Goal: Task Accomplishment & Management: Complete application form

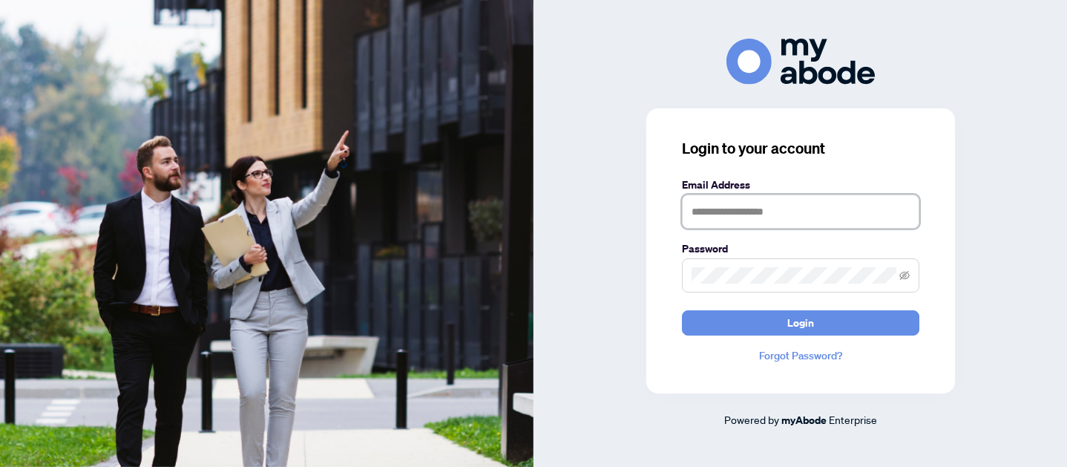
click at [806, 223] on input "text" at bounding box center [801, 211] width 238 height 34
type input "**********"
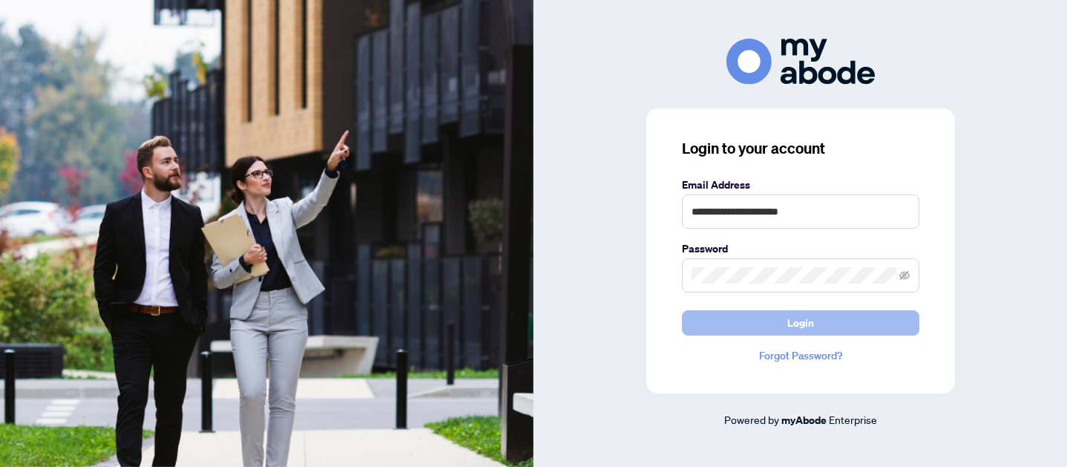
click at [839, 324] on button "Login" at bounding box center [801, 322] width 238 height 25
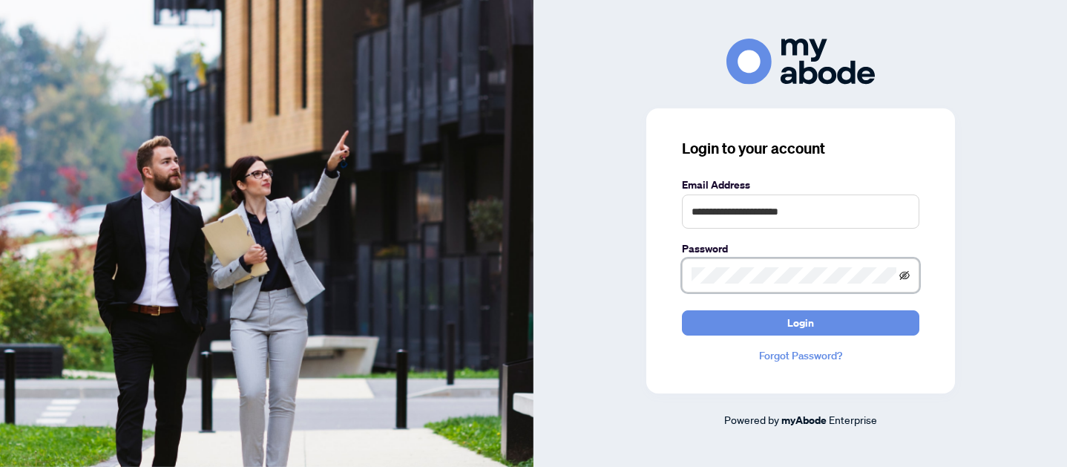
click at [906, 273] on icon "eye-invisible" at bounding box center [905, 275] width 10 height 10
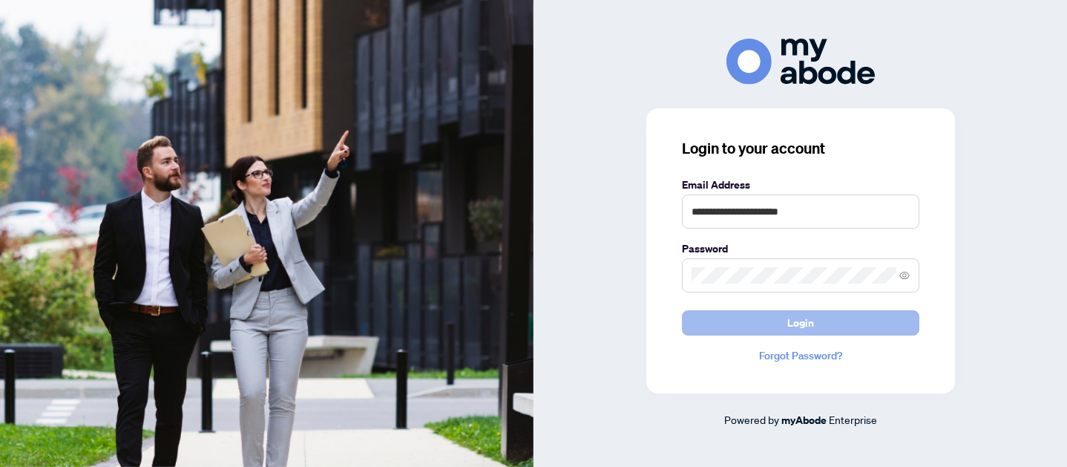
click at [848, 314] on button "Login" at bounding box center [801, 322] width 238 height 25
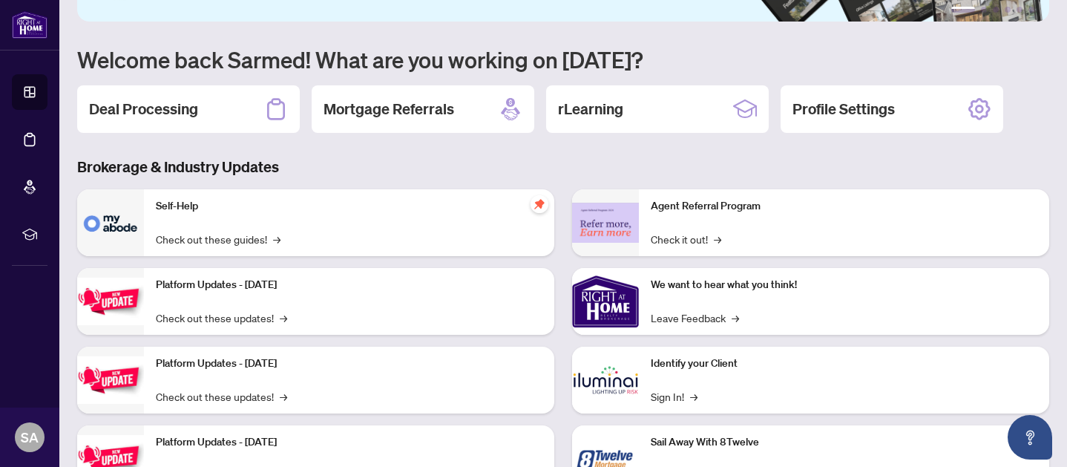
scroll to position [110, 0]
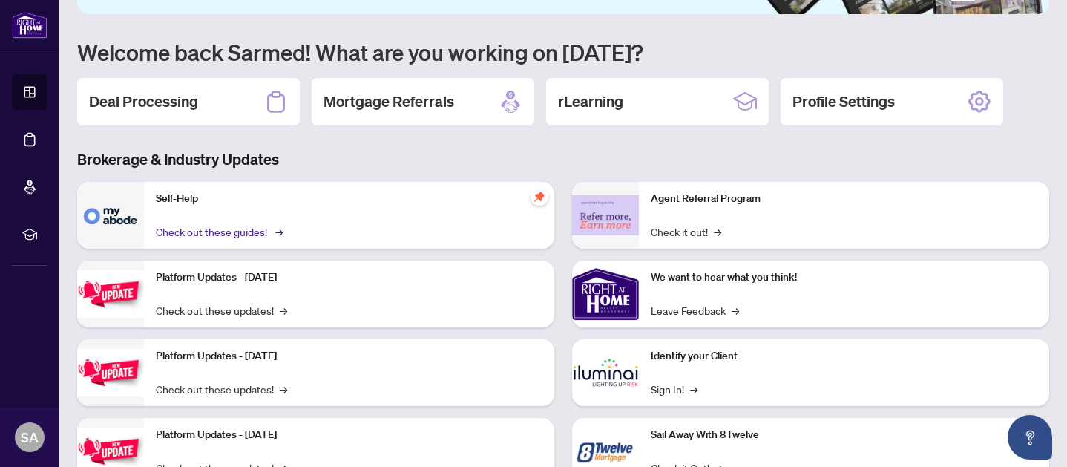
click at [274, 235] on link "Check out these guides! →" at bounding box center [218, 231] width 125 height 16
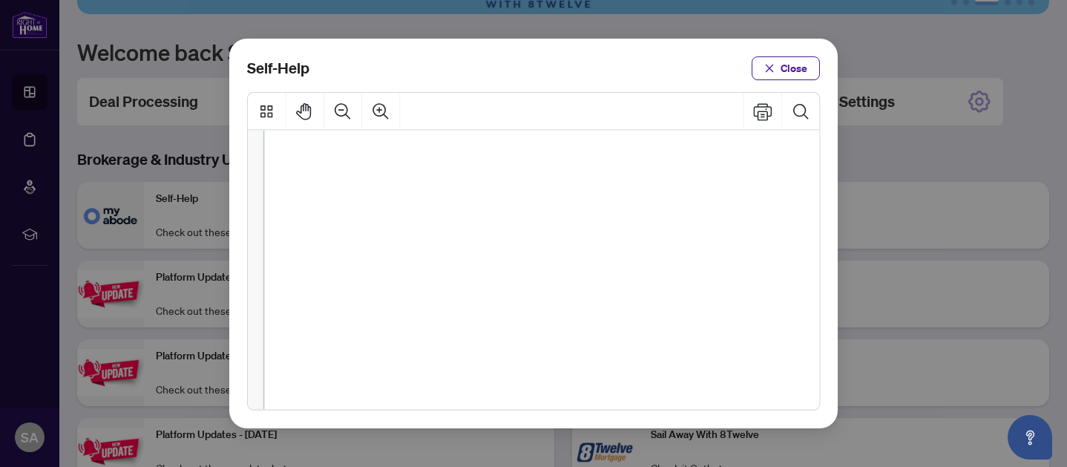
scroll to position [54, 0]
click at [551, 288] on span "PDF" at bounding box center [548, 285] width 21 height 15
click at [549, 282] on span "PDF" at bounding box center [548, 285] width 21 height 15
click at [434, 278] on span "How to Download Documents (" at bounding box center [440, 285] width 152 height 15
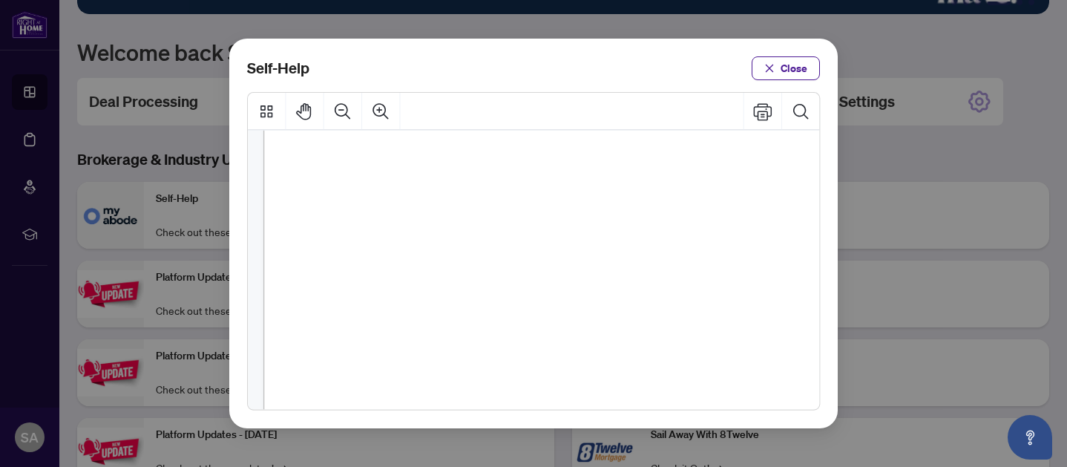
scroll to position [0, 0]
click at [569, 306] on span "PDF" at bounding box center [570, 305] width 21 height 15
click at [792, 72] on span "Close" at bounding box center [794, 68] width 27 height 24
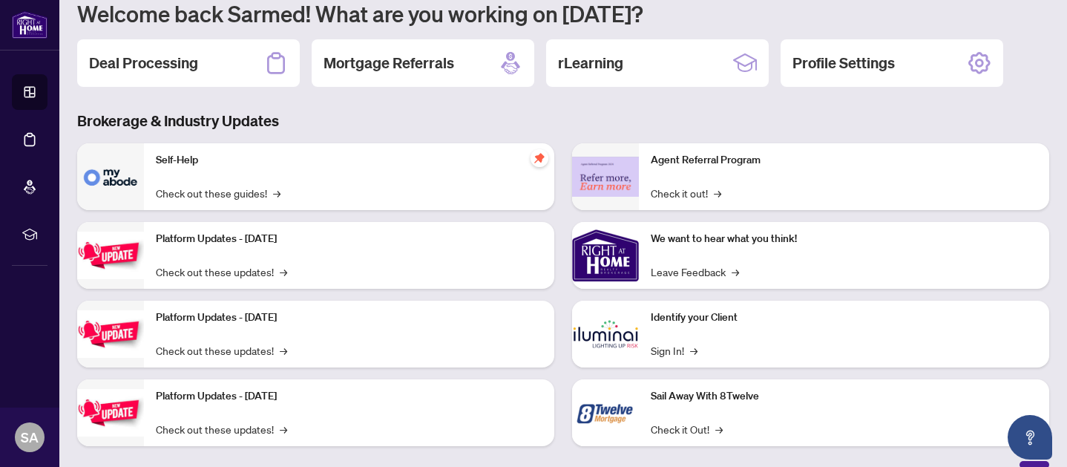
scroll to position [168, 0]
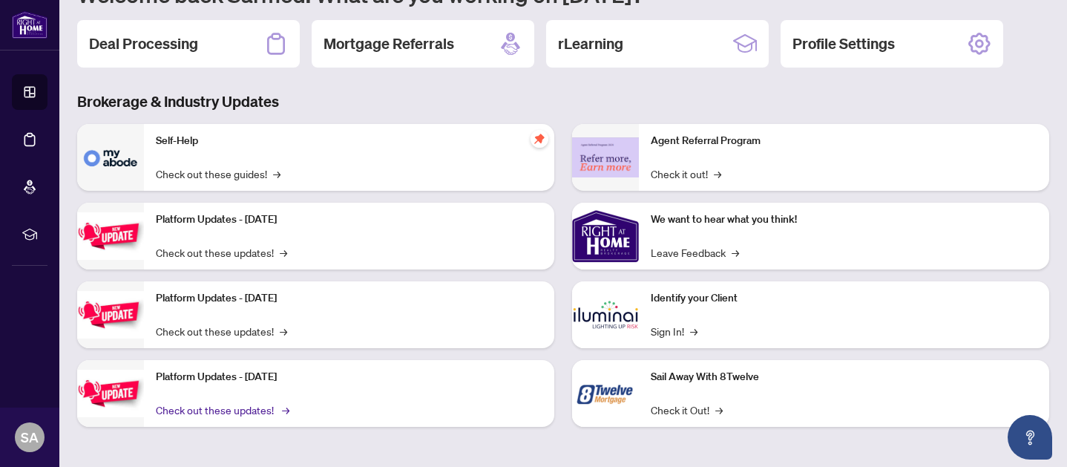
click at [266, 414] on link "Check out these updates! →" at bounding box center [221, 410] width 131 height 16
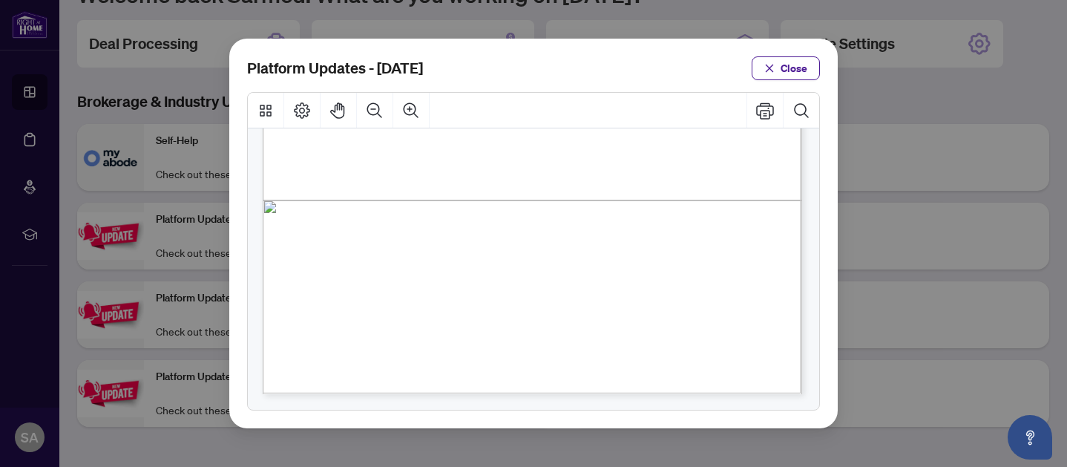
scroll to position [0, 0]
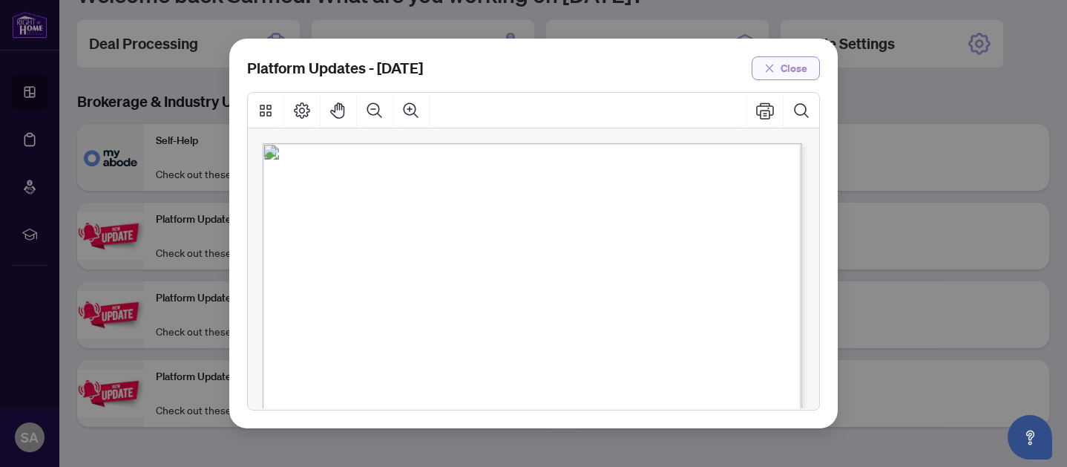
click at [789, 71] on span "Close" at bounding box center [794, 68] width 27 height 24
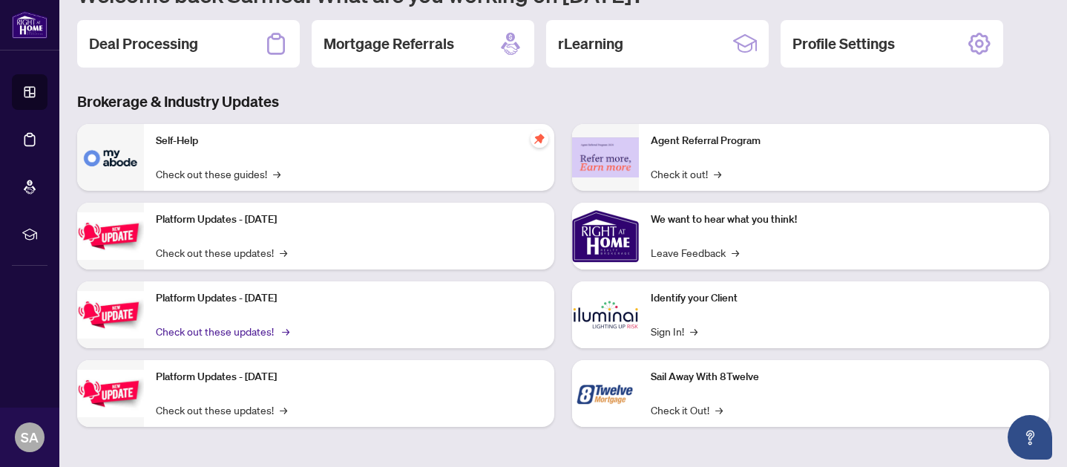
click at [255, 330] on link "Check out these updates! →" at bounding box center [221, 331] width 131 height 16
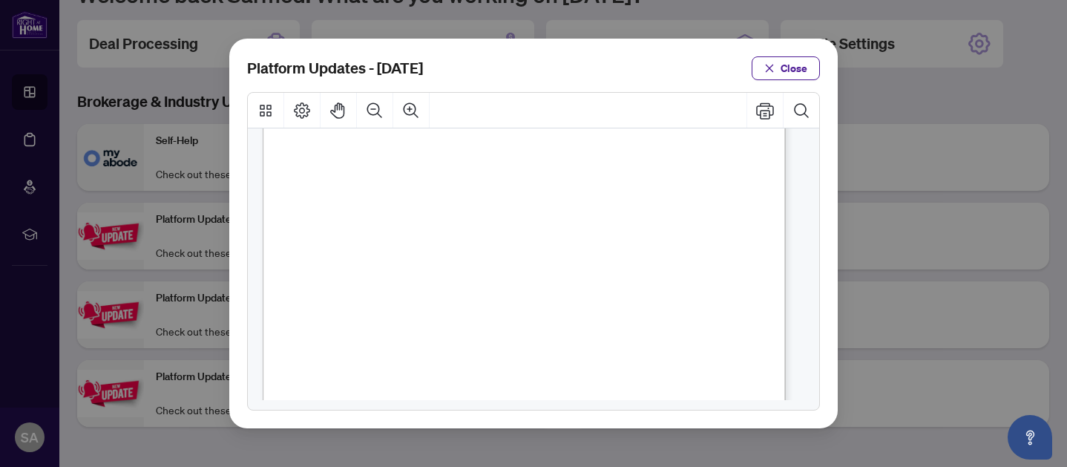
scroll to position [103, 0]
click at [449, 293] on span "Document Checklist" at bounding box center [404, 288] width 114 height 15
click at [294, 282] on img "Page 1" at bounding box center [337, 325] width 158 height 159
click at [789, 71] on span "Close" at bounding box center [794, 68] width 27 height 24
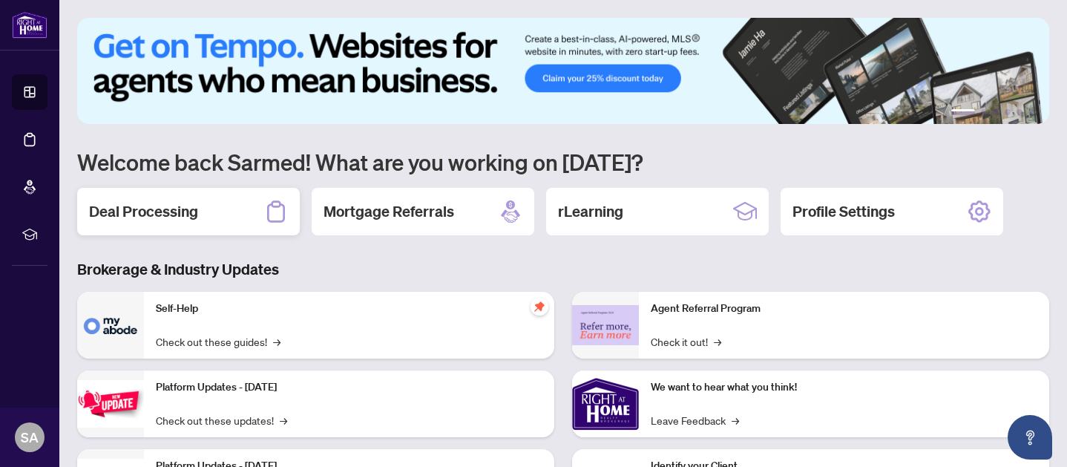
click at [176, 218] on h2 "Deal Processing" at bounding box center [143, 211] width 109 height 21
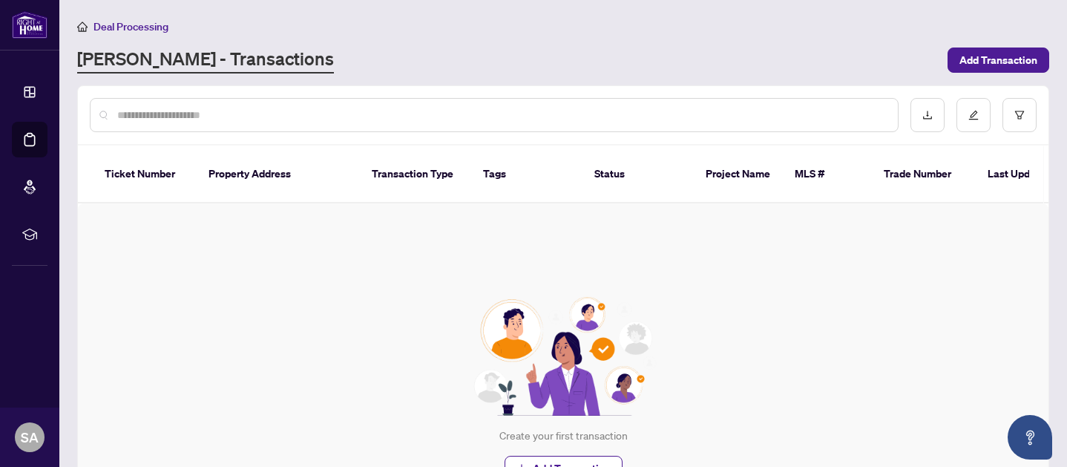
click at [180, 114] on input "text" at bounding box center [501, 115] width 769 height 16
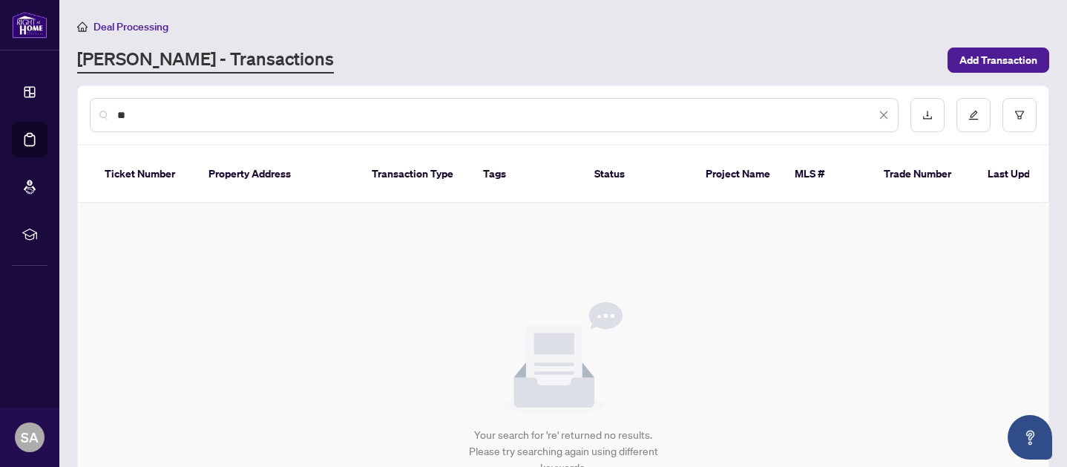
type input "*"
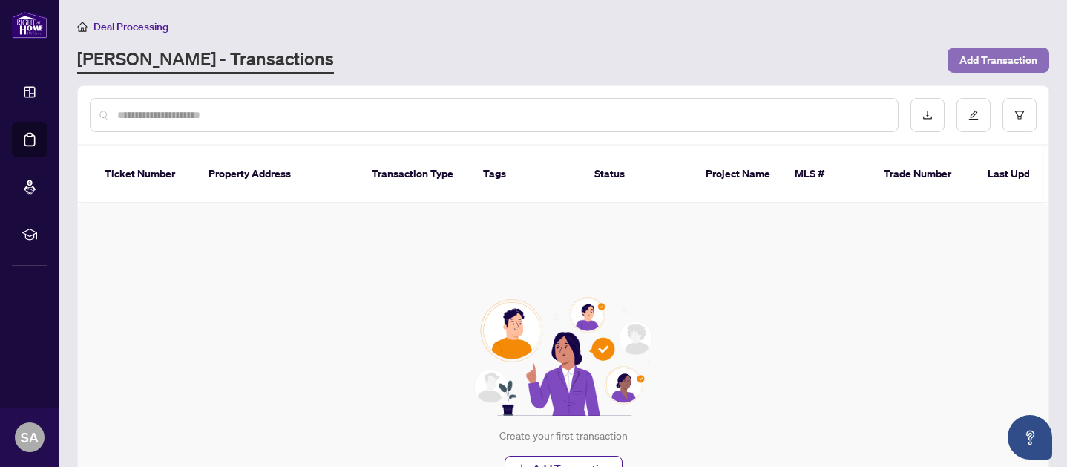
click at [1006, 63] on span "Add Transaction" at bounding box center [999, 60] width 78 height 24
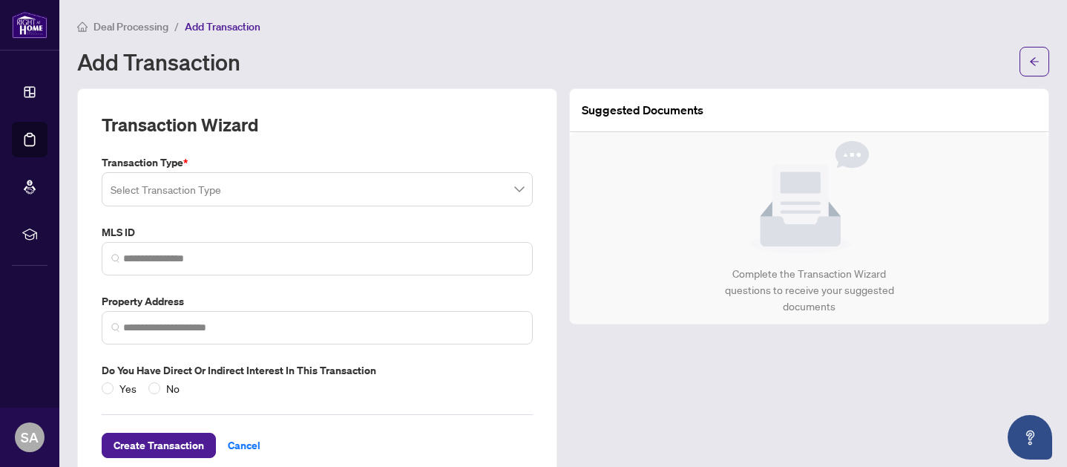
click at [375, 190] on input "search" at bounding box center [311, 191] width 400 height 33
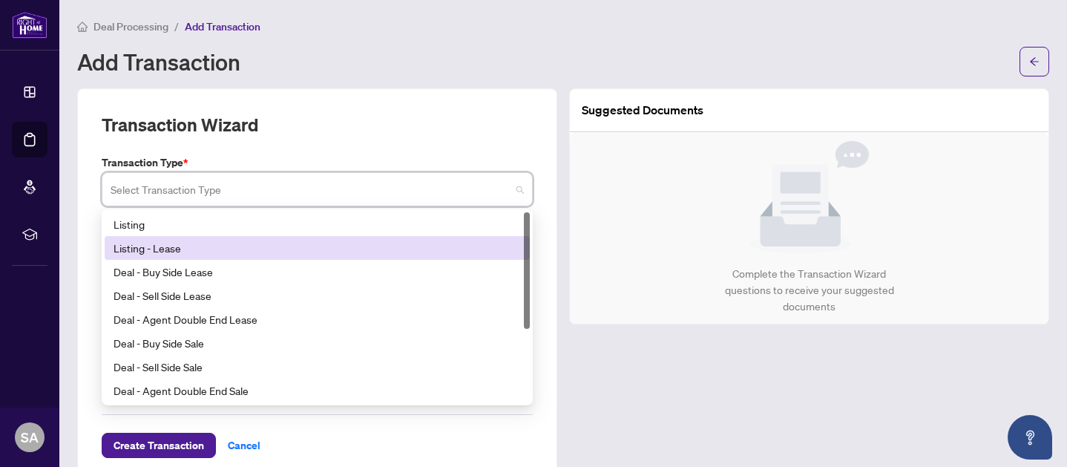
click at [350, 241] on div "Listing - Lease" at bounding box center [317, 248] width 407 height 16
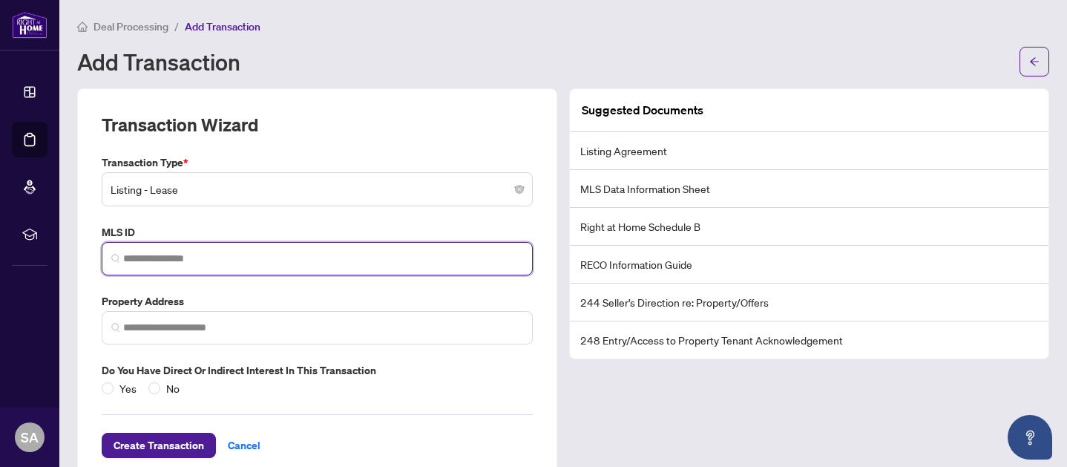
click at [330, 255] on input "search" at bounding box center [323, 259] width 400 height 16
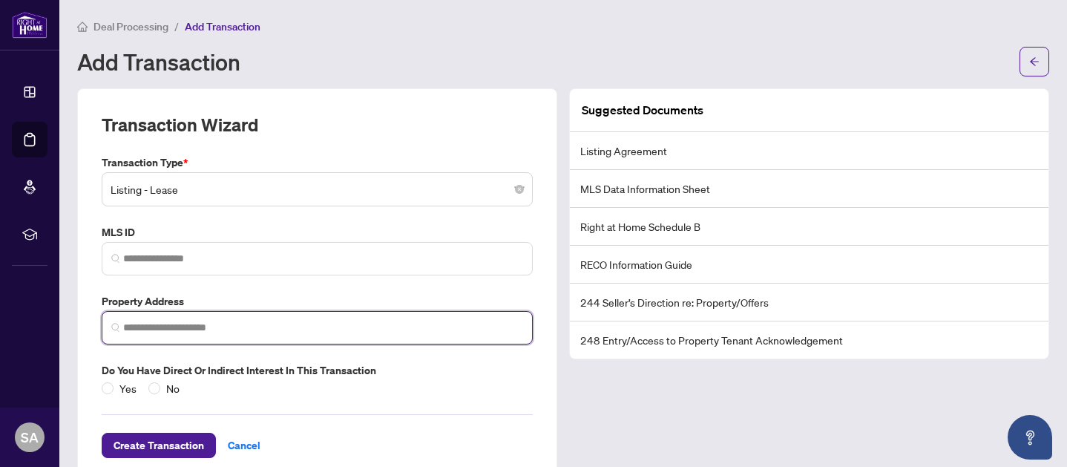
click at [317, 327] on input "search" at bounding box center [323, 328] width 400 height 16
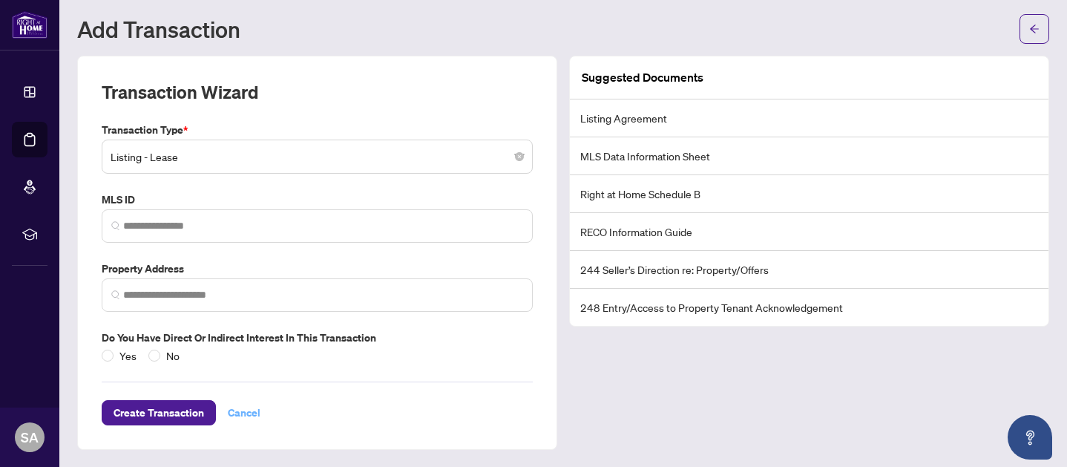
click at [248, 413] on span "Cancel" at bounding box center [244, 413] width 33 height 24
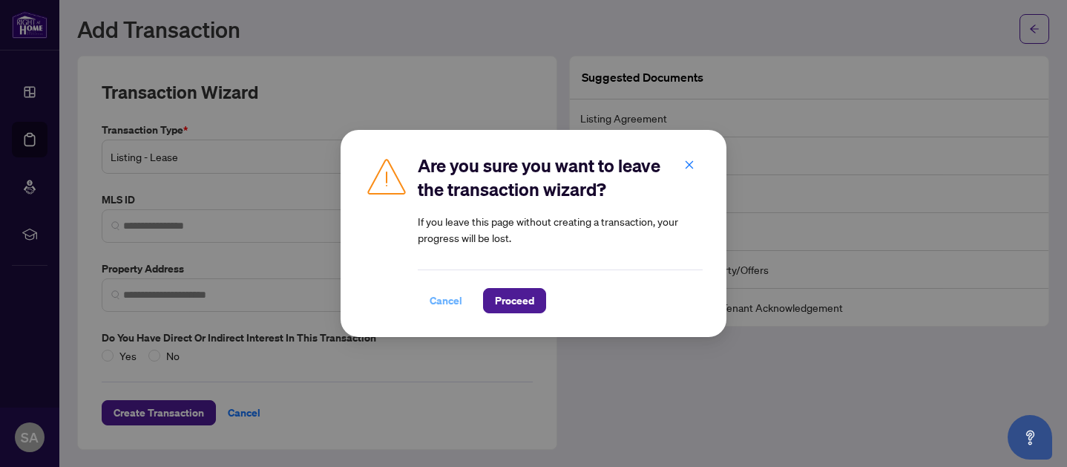
click at [441, 300] on span "Cancel" at bounding box center [446, 301] width 33 height 24
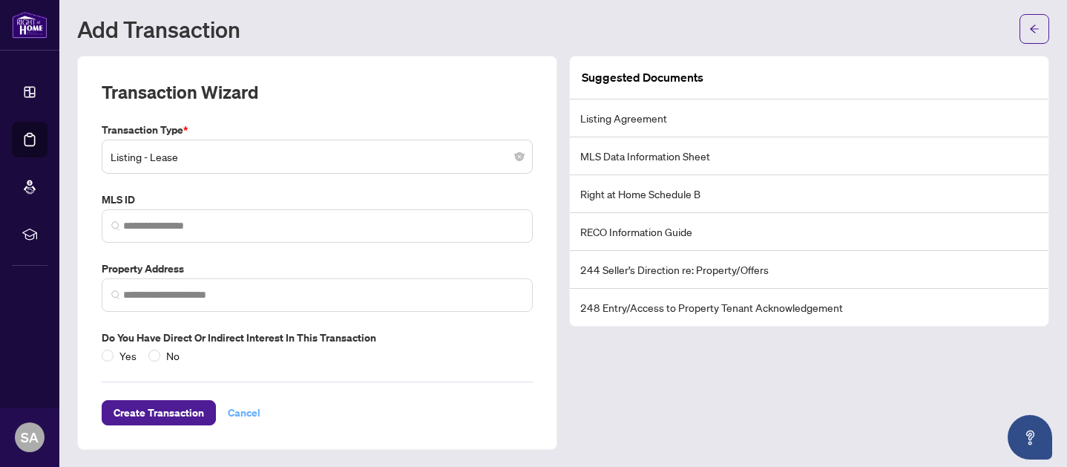
click at [247, 417] on span "Cancel" at bounding box center [244, 413] width 33 height 24
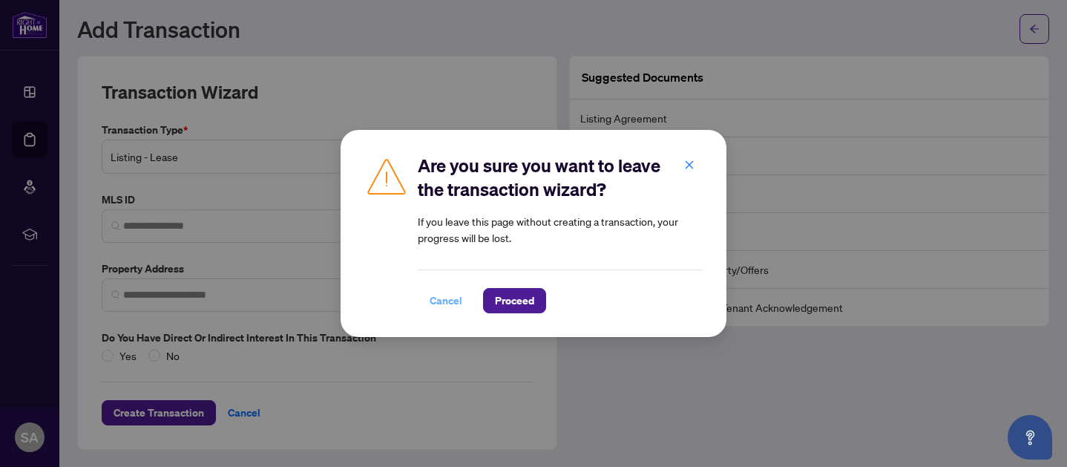
click at [453, 303] on span "Cancel" at bounding box center [446, 301] width 33 height 24
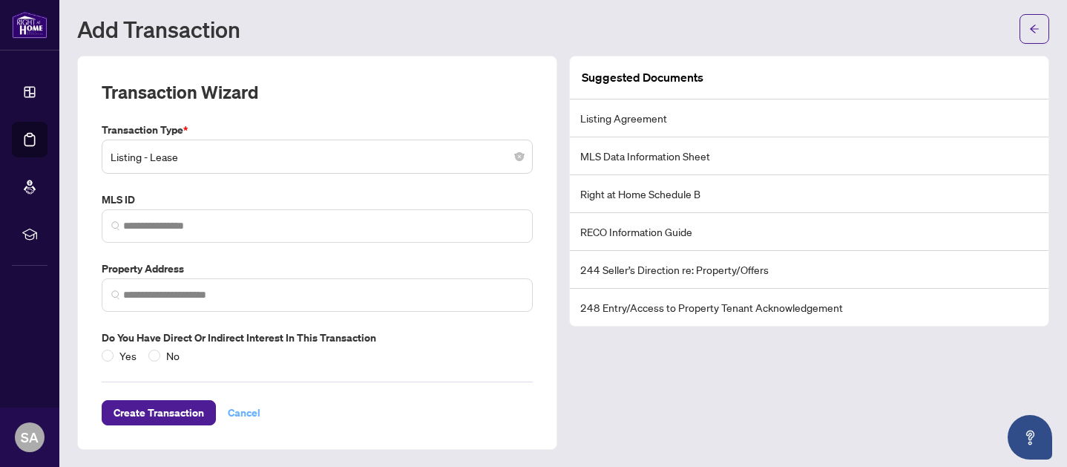
click at [243, 412] on span "Cancel" at bounding box center [244, 413] width 33 height 24
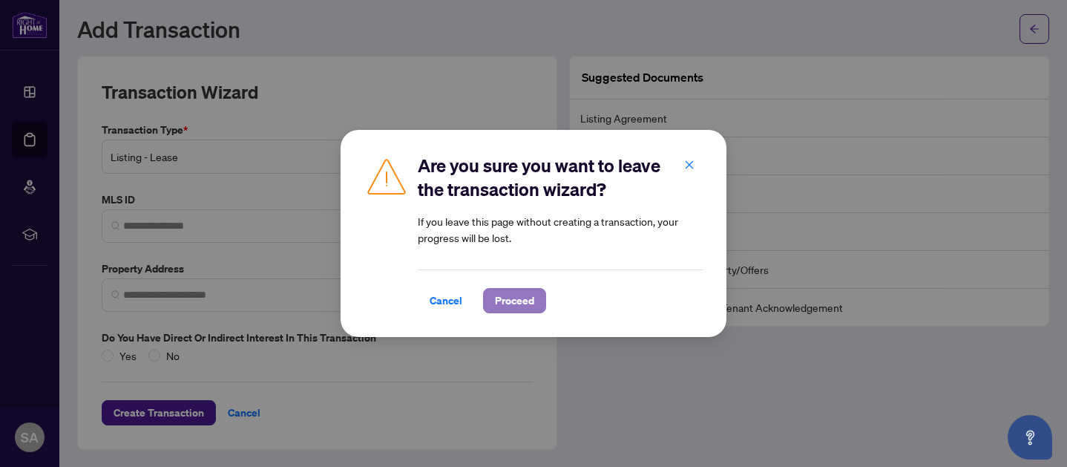
click at [516, 295] on span "Proceed" at bounding box center [514, 301] width 39 height 24
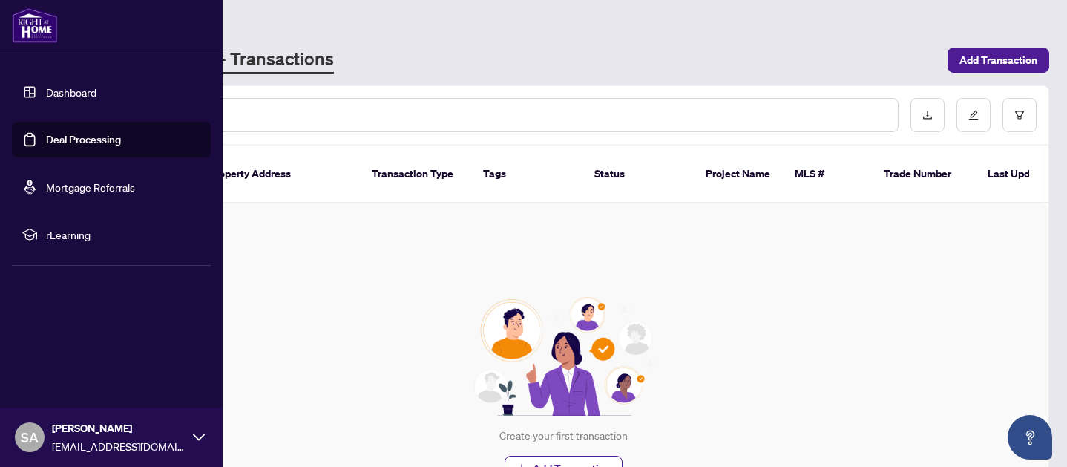
click at [111, 184] on link "Mortgage Referrals" at bounding box center [90, 186] width 89 height 13
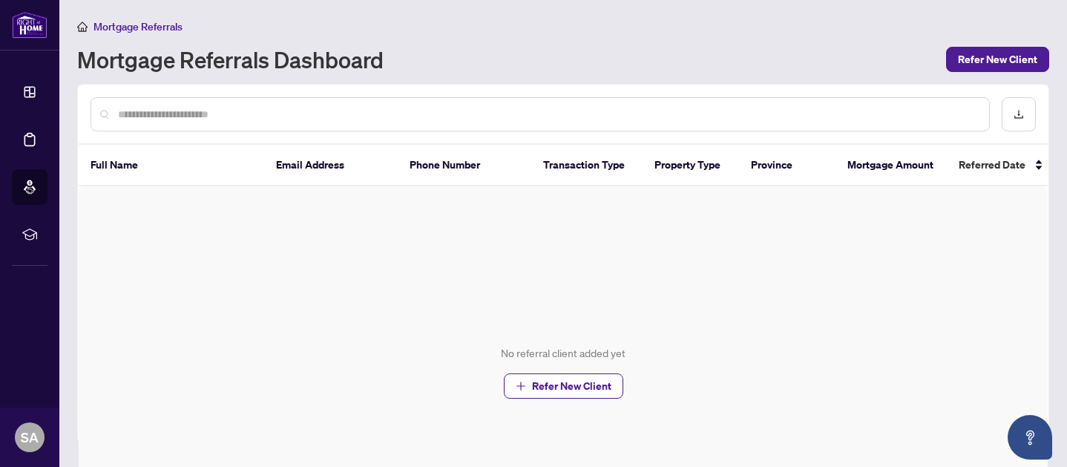
click at [332, 117] on input "text" at bounding box center [548, 114] width 860 height 16
click at [196, 118] on input "text" at bounding box center [548, 114] width 860 height 16
click at [1013, 62] on span "Refer New Client" at bounding box center [997, 60] width 79 height 24
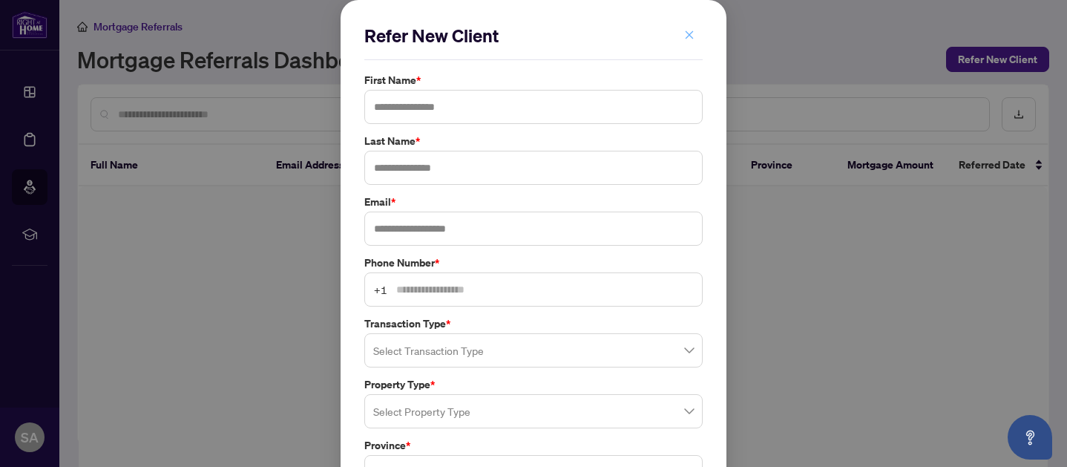
click at [689, 36] on icon "close" at bounding box center [689, 35] width 10 height 10
